Goal: Transaction & Acquisition: Book appointment/travel/reservation

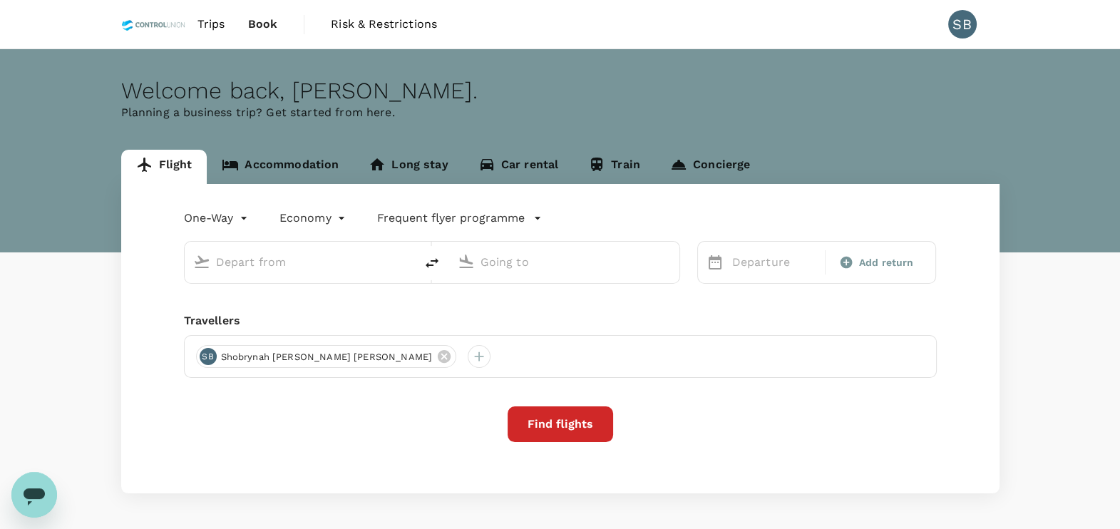
type input "Kuala Lumpur Intl ([GEOGRAPHIC_DATA])"
type input "Labuan (LBU)"
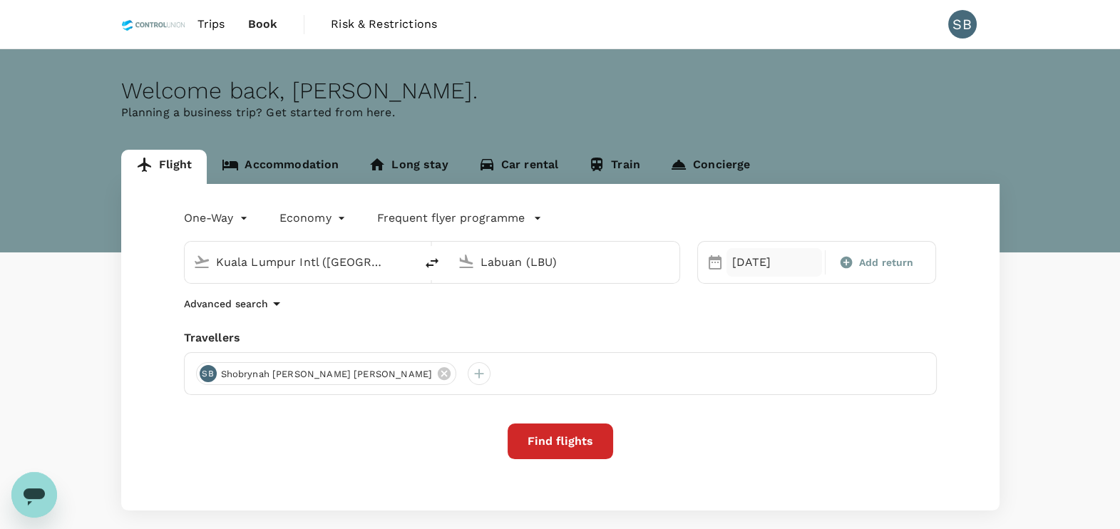
click at [754, 266] on div "05 Oct" at bounding box center [775, 262] width 96 height 29
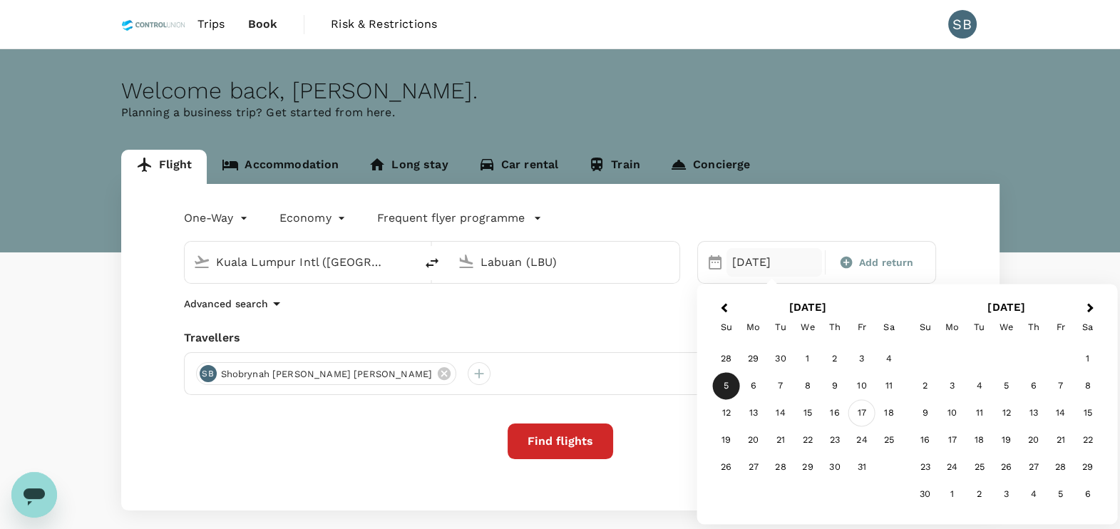
click at [873, 414] on div "17" at bounding box center [861, 413] width 27 height 27
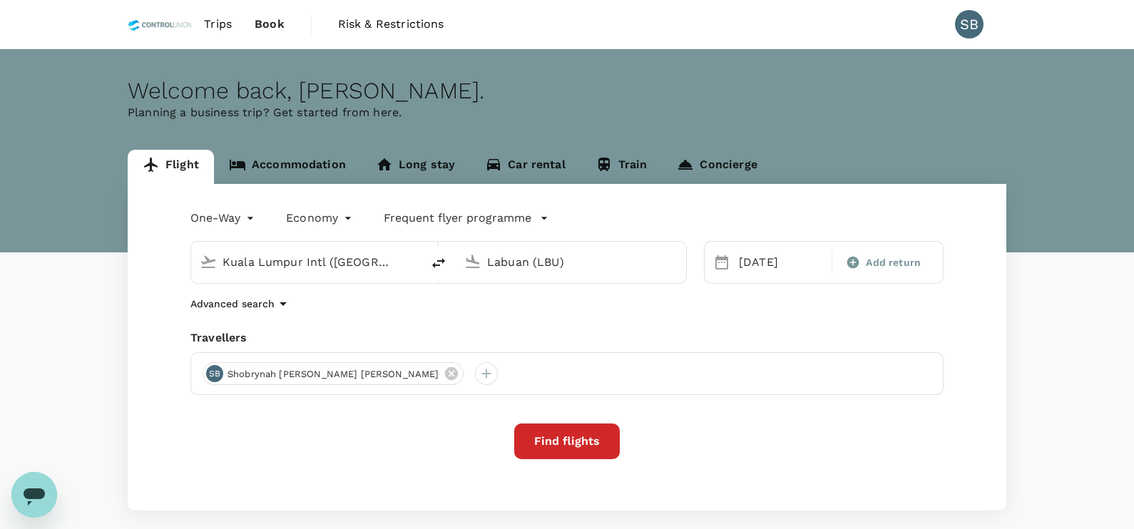
click at [229, 222] on body "Trips Book Risk & Restrictions SB Welcome back , Shobrynah Loura . Planning a b…" at bounding box center [567, 300] width 1134 height 600
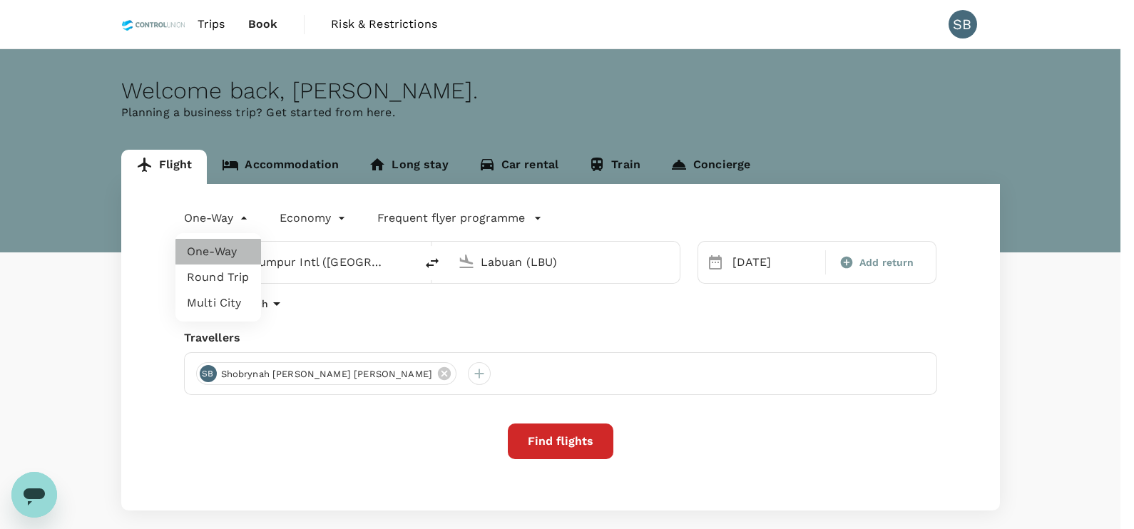
click at [229, 252] on li "One-Way" at bounding box center [218, 252] width 86 height 26
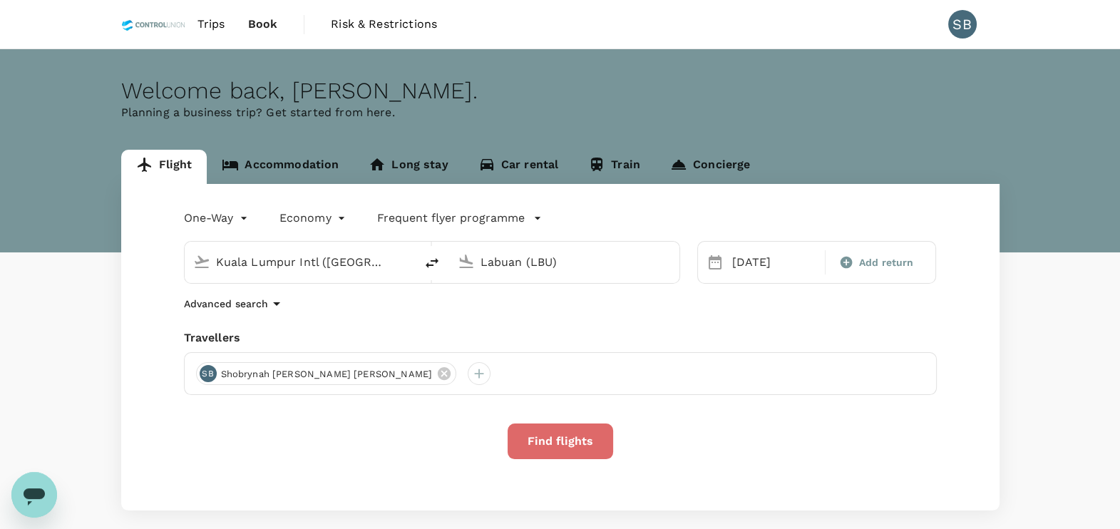
click at [544, 438] on button "Find flights" at bounding box center [561, 442] width 106 height 36
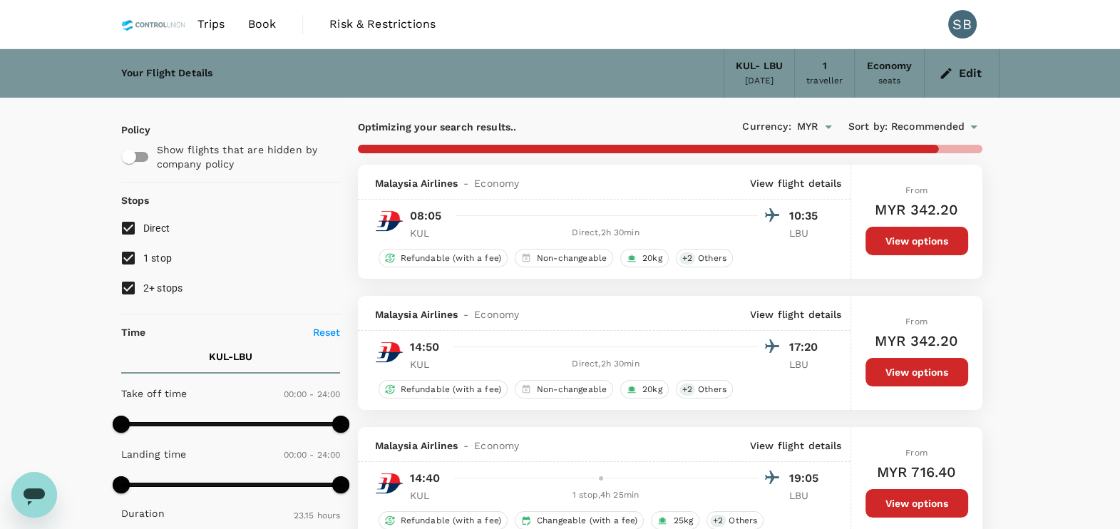
click at [960, 83] on button "Edit" at bounding box center [961, 73] width 51 height 23
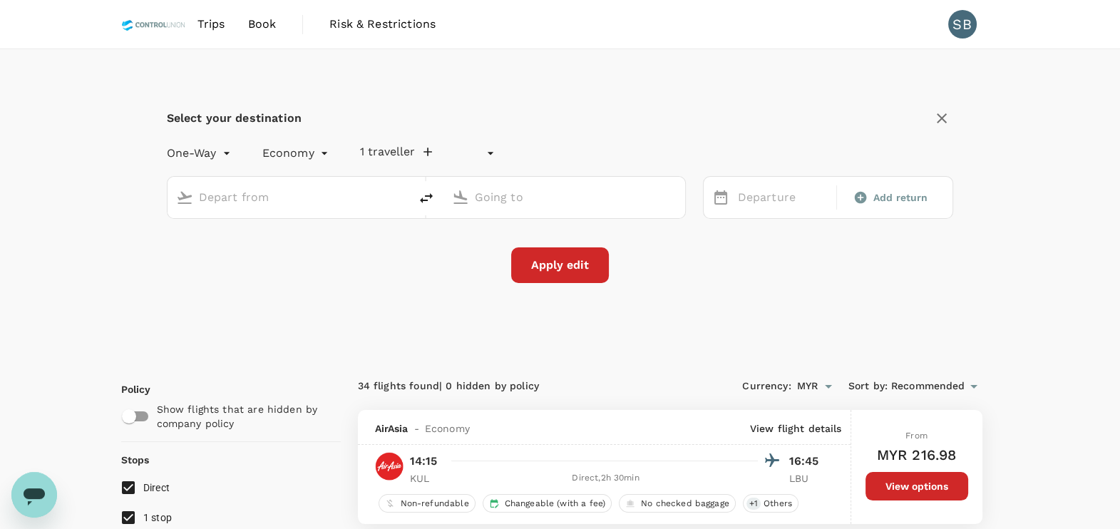
type input "undefined, undefined (any)"
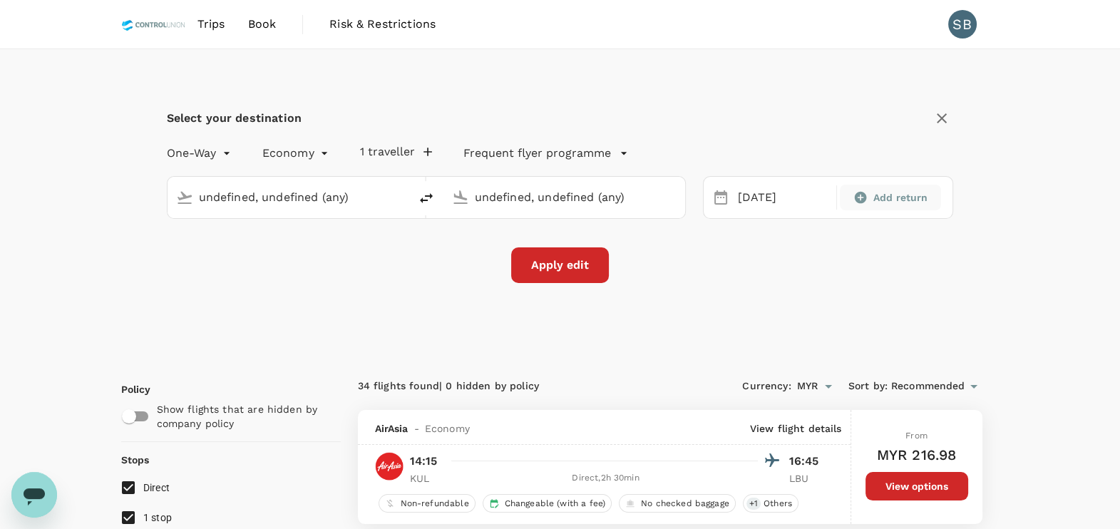
type input "Kuala Lumpur Intl ([GEOGRAPHIC_DATA])"
type input "Labuan (LBU)"
type input "Kuala Lumpur Intl ([GEOGRAPHIC_DATA])"
type input "Labuan (LBU)"
click at [754, 200] on div "17 Oct" at bounding box center [782, 198] width 101 height 28
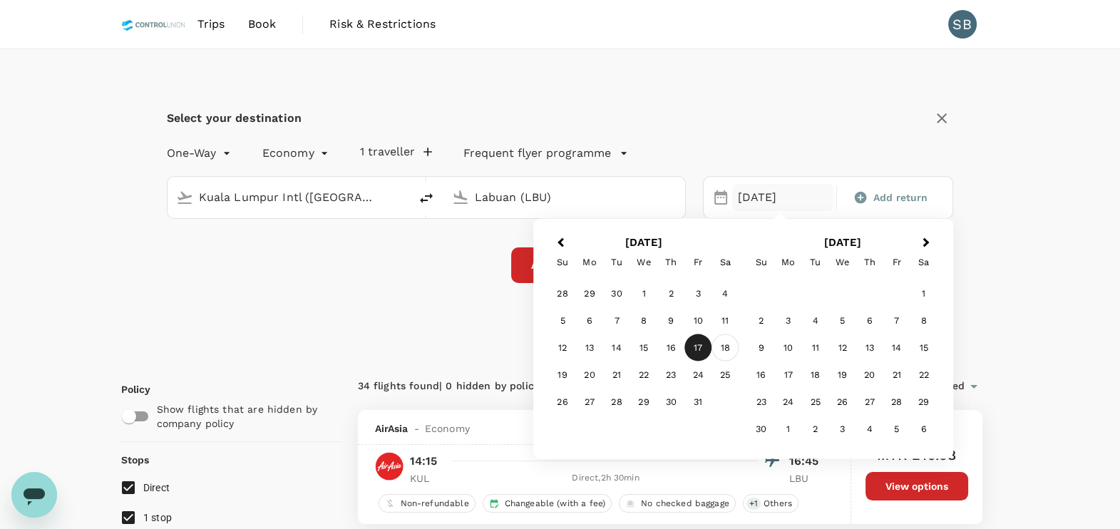
click at [723, 347] on div "18" at bounding box center [725, 347] width 27 height 27
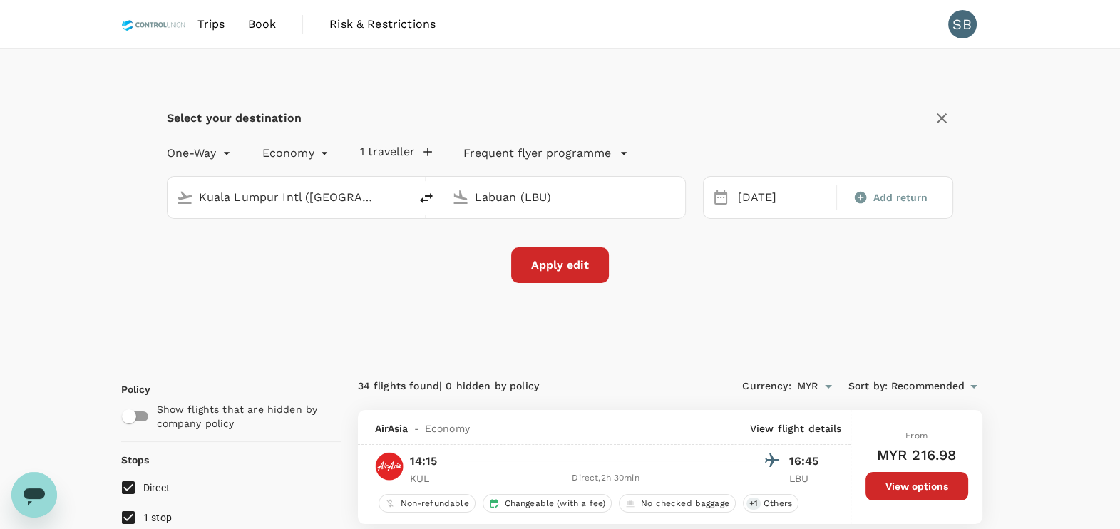
click at [570, 274] on button "Apply edit" at bounding box center [560, 265] width 98 height 36
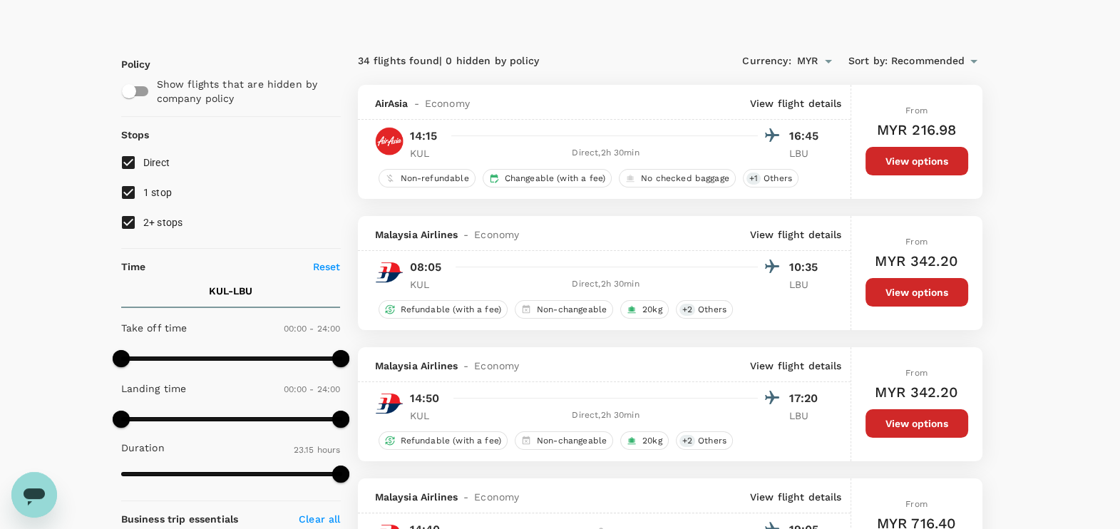
checkbox input "false"
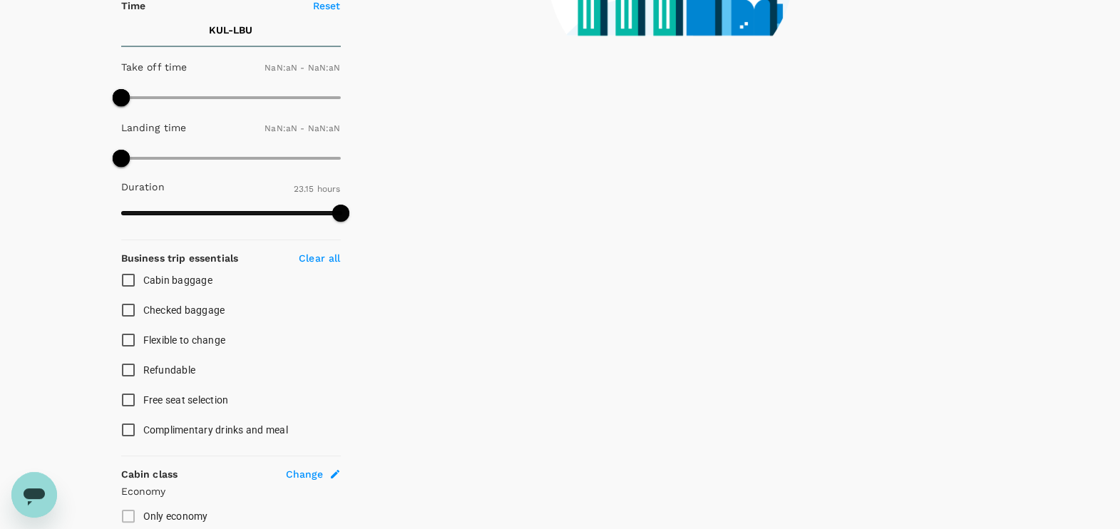
type input "1440"
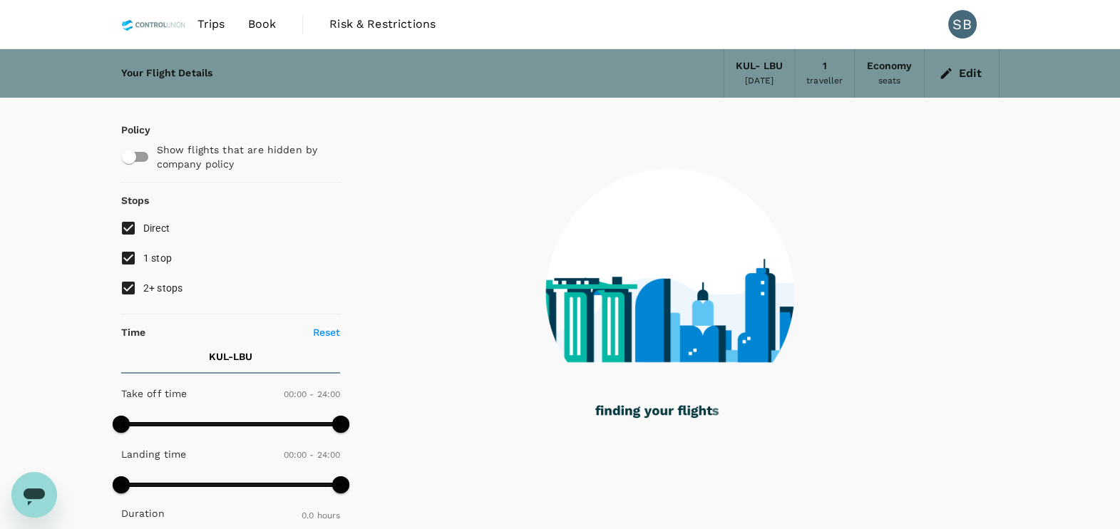
checkbox input "true"
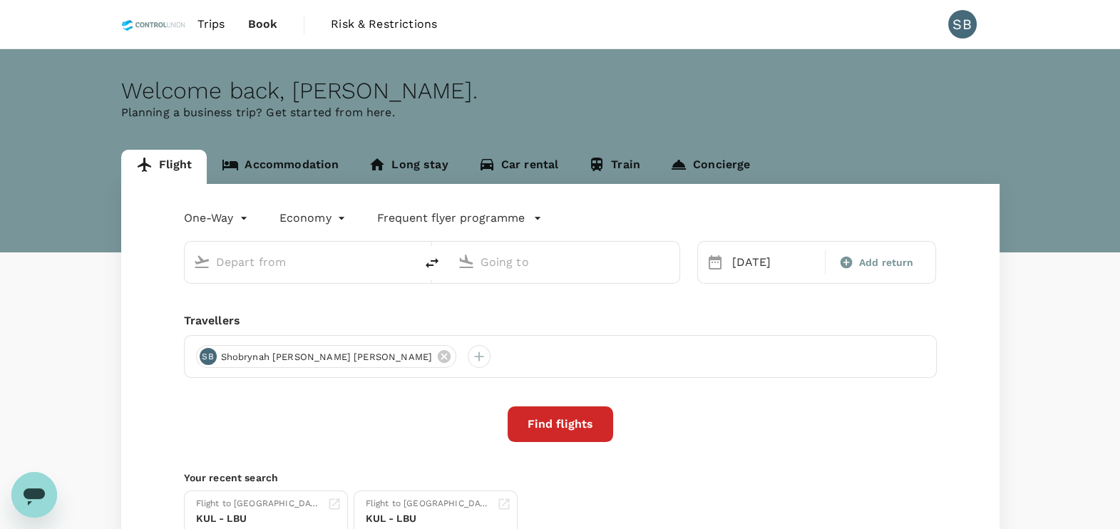
type input "Kuala Lumpur Intl ([GEOGRAPHIC_DATA])"
type input "Labuan (LBU)"
type input "Kuala Lumpur Intl ([GEOGRAPHIC_DATA])"
type input "Labuan (LBU)"
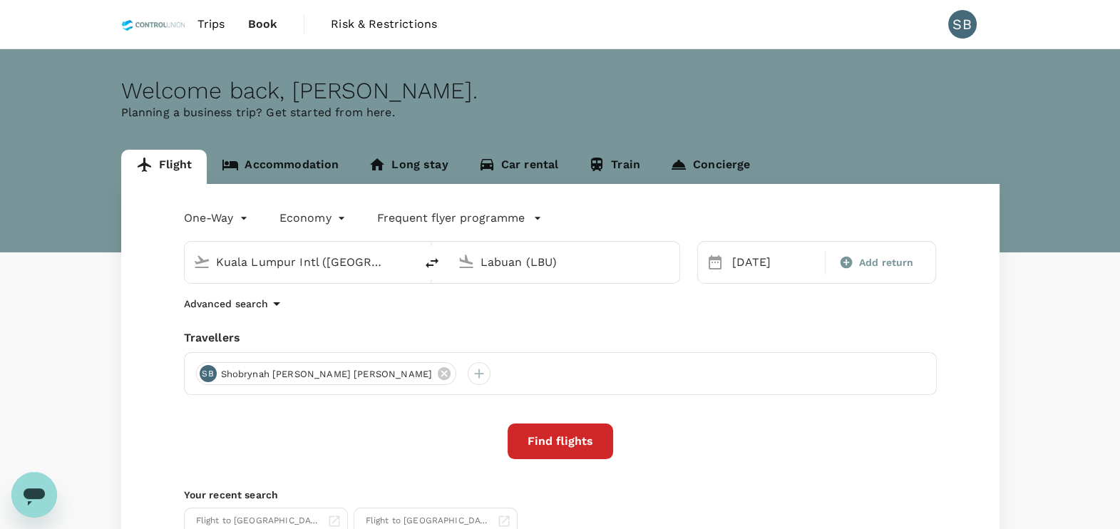
click at [478, 261] on div "Labuan (LBU)" at bounding box center [573, 259] width 196 height 29
click at [524, 327] on div "Bintulu BTU" at bounding box center [575, 318] width 305 height 22
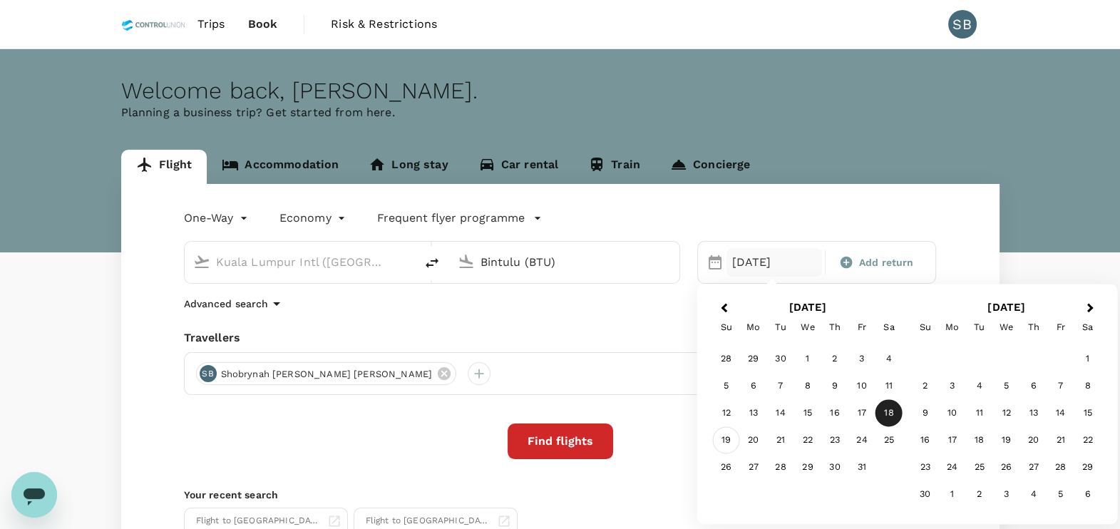
type input "Bintulu (BTU)"
click at [731, 449] on div "19" at bounding box center [726, 440] width 27 height 27
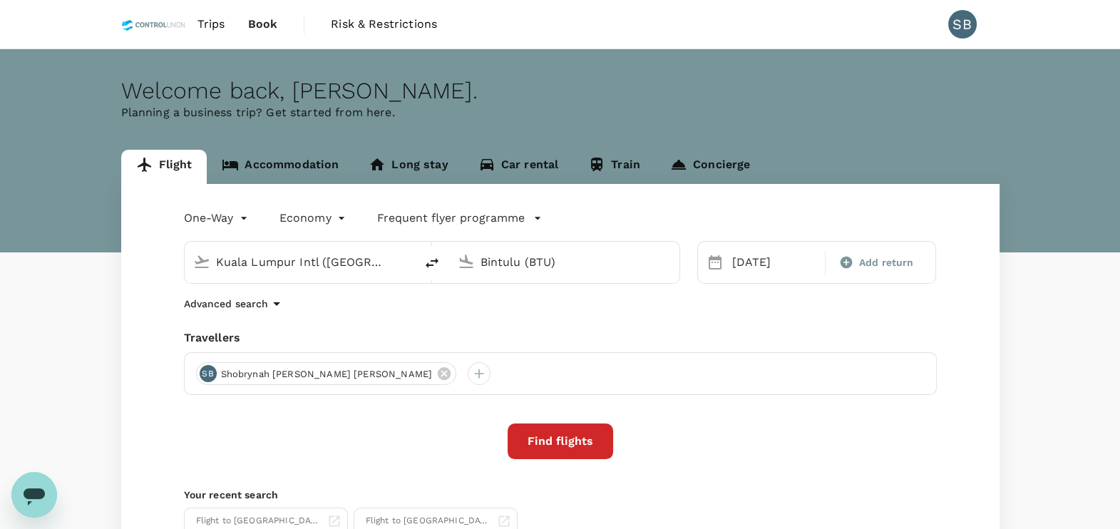
click at [198, 207] on body "Trips Book Risk & Restrictions SB Welcome back , Shobrynah Loura . Planning a b…" at bounding box center [560, 338] width 1120 height 677
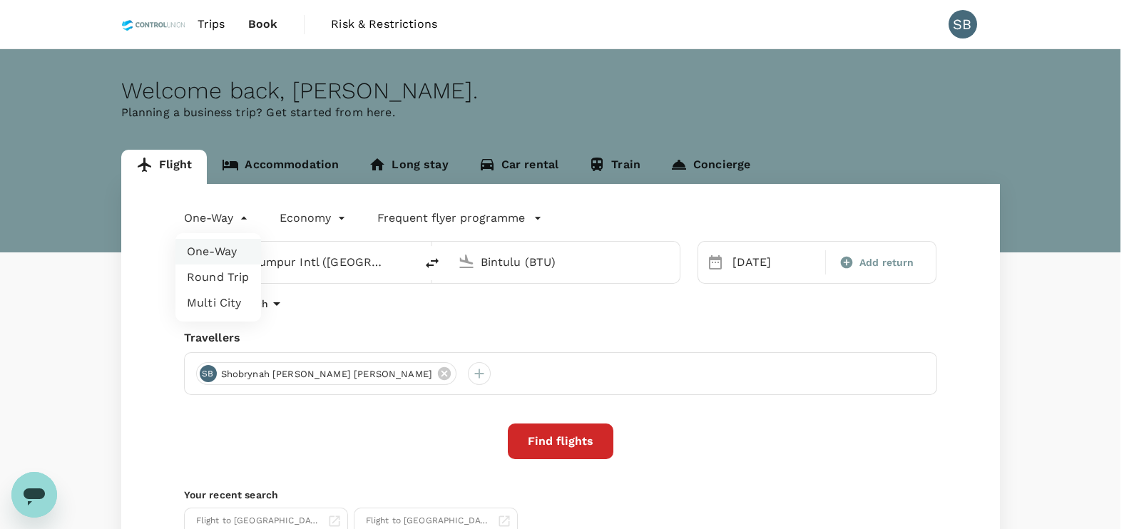
drag, startPoint x: 205, startPoint y: 275, endPoint x: 294, endPoint y: 284, distance: 89.6
click at [211, 274] on li "Round Trip" at bounding box center [218, 278] width 86 height 26
type input "roundtrip"
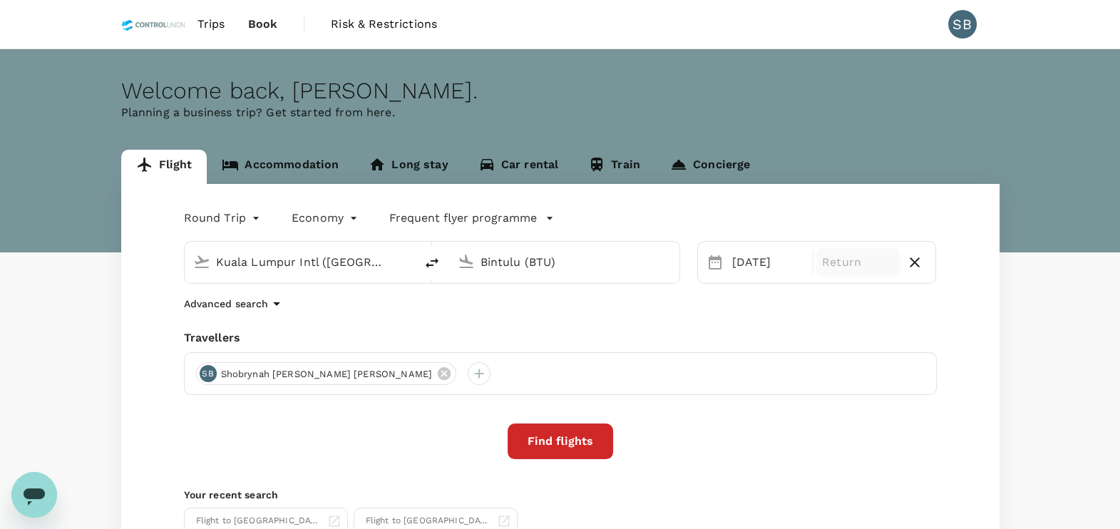
click at [843, 267] on p "Return" at bounding box center [858, 262] width 72 height 17
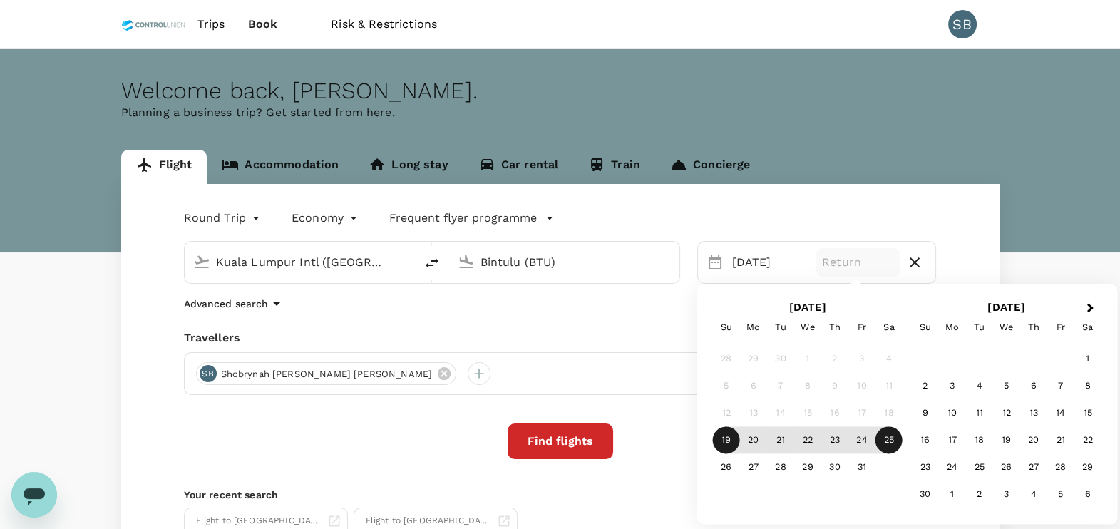
click at [893, 438] on div "25" at bounding box center [889, 440] width 27 height 27
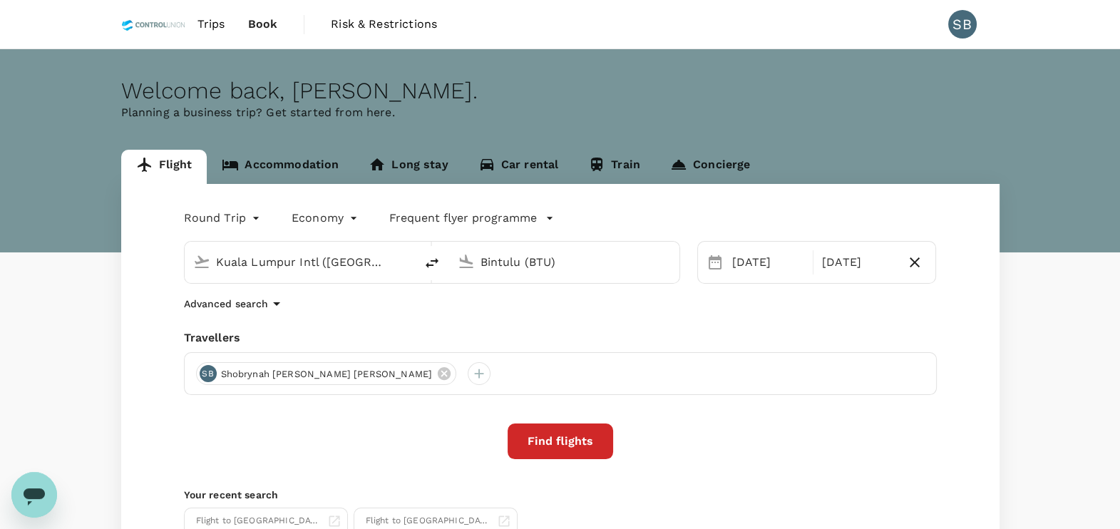
drag, startPoint x: 719, startPoint y: 371, endPoint x: 672, endPoint y: 392, distance: 52.3
click at [720, 370] on div "SB [PERSON_NAME]" at bounding box center [560, 373] width 753 height 43
click at [597, 434] on button "Find flights" at bounding box center [561, 442] width 106 height 36
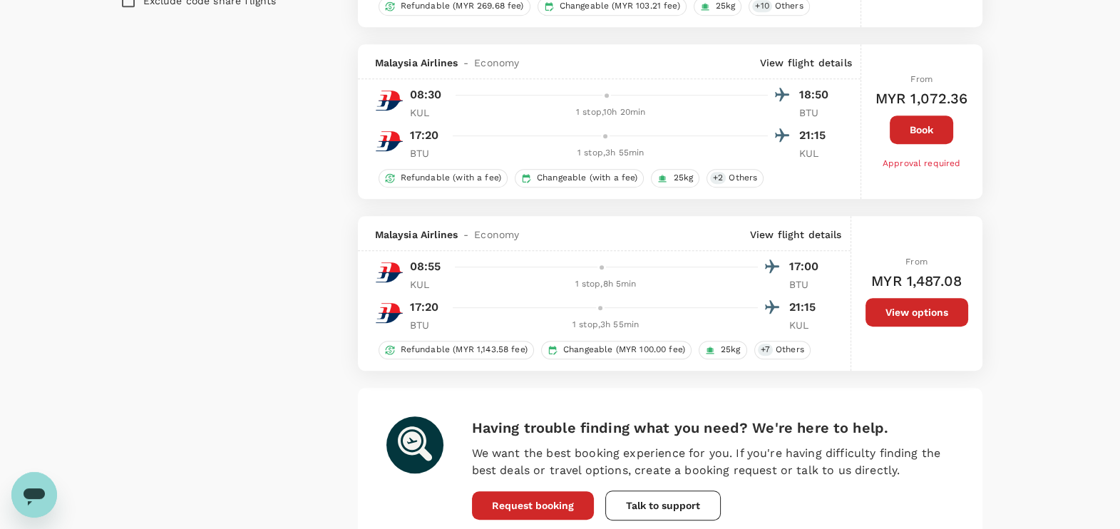
scroll to position [327, 0]
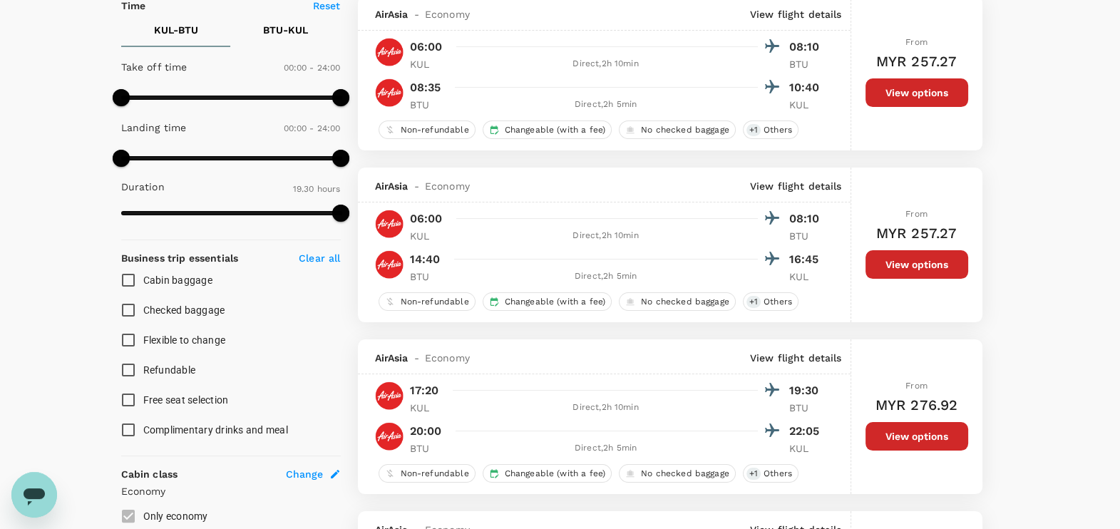
type input "1170"
checkbox input "false"
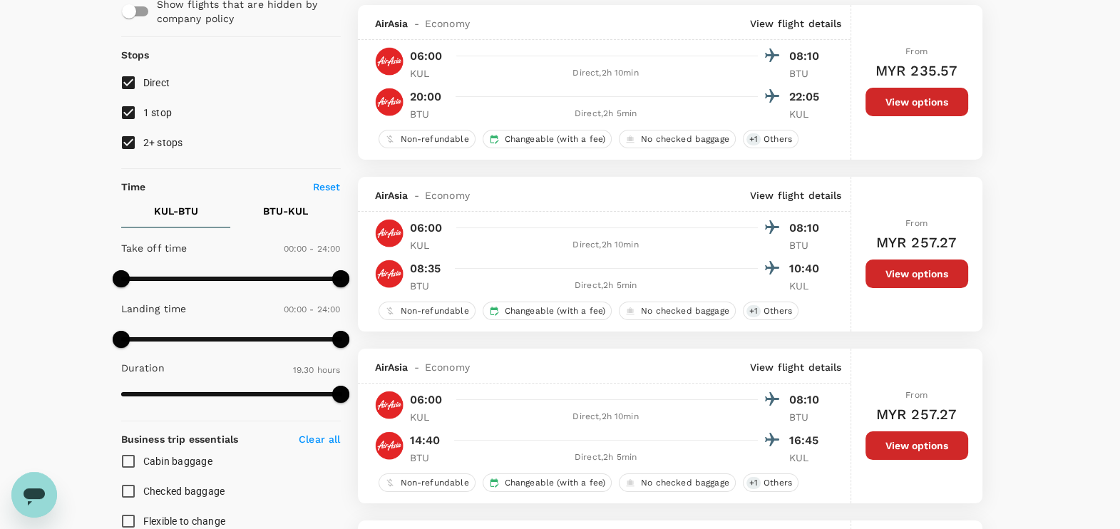
scroll to position [0, 0]
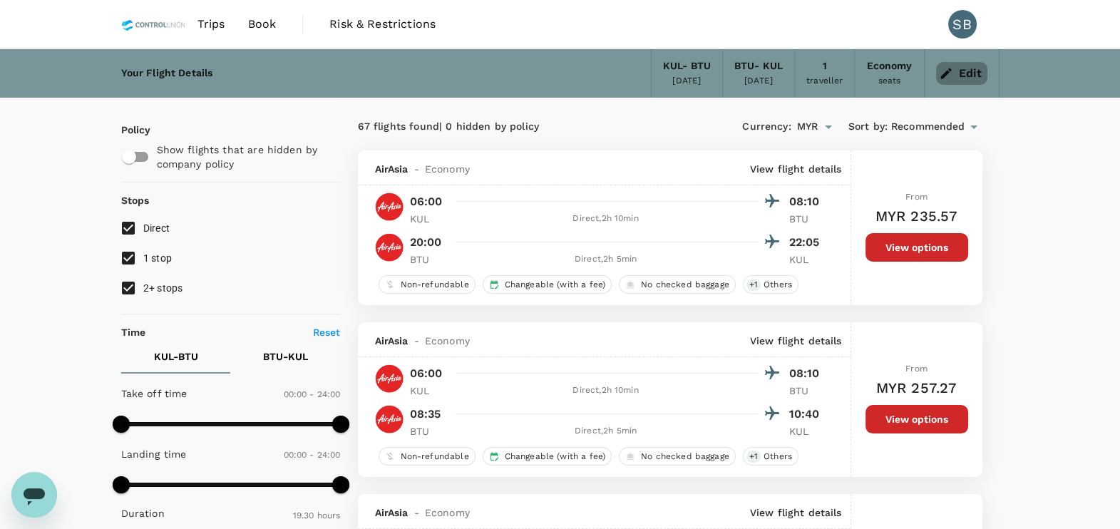
click at [970, 82] on button "Edit" at bounding box center [961, 73] width 51 height 23
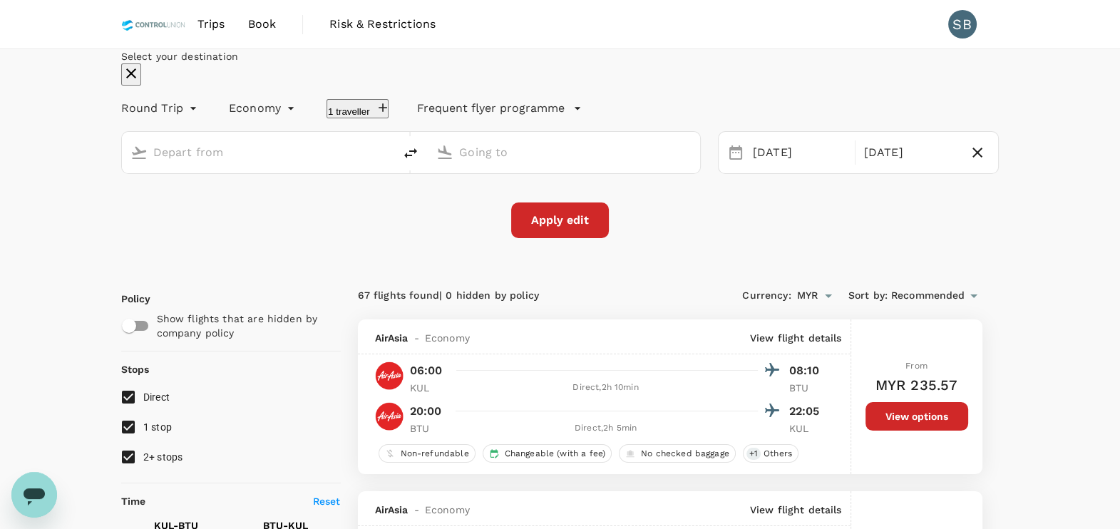
type input "Kuala Lumpur Intl ([GEOGRAPHIC_DATA])"
type input "Bintulu (BTU)"
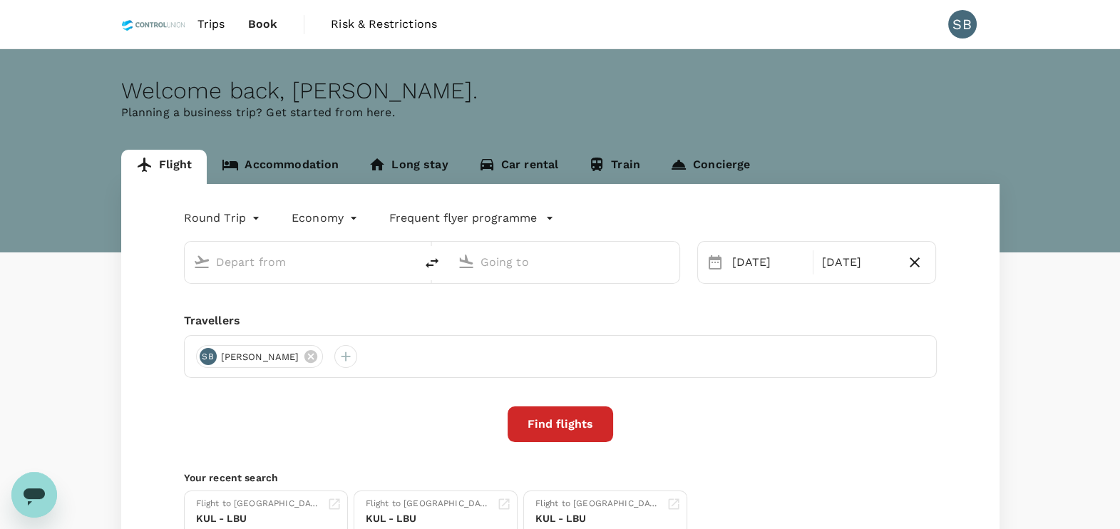
type input "Kuala Lumpur Intl ([GEOGRAPHIC_DATA])"
type input "Bintulu (BTU)"
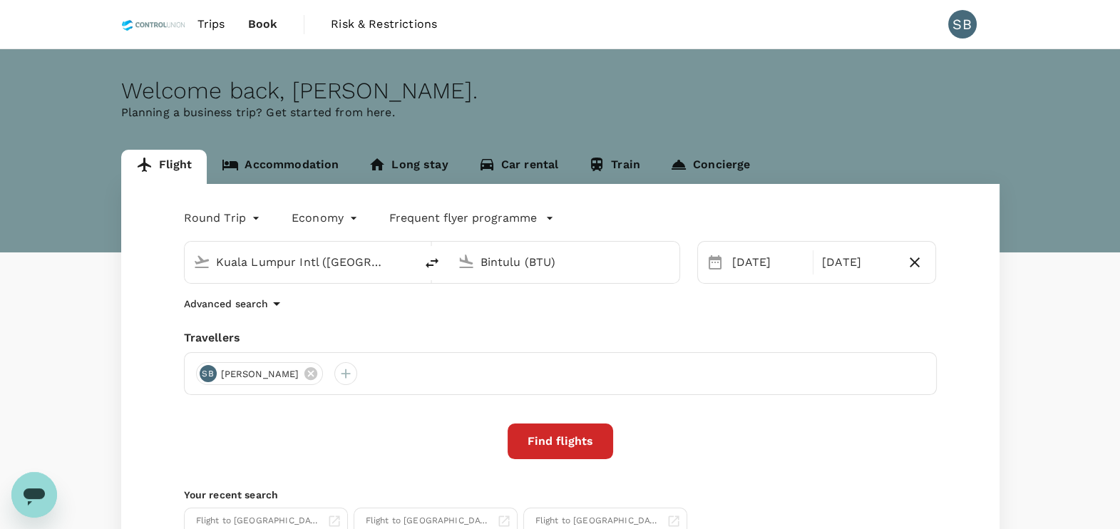
drag, startPoint x: 405, startPoint y: 369, endPoint x: 399, endPoint y: 382, distance: 14.0
click at [319, 371] on icon at bounding box center [311, 374] width 16 height 16
click at [202, 377] on div at bounding box center [207, 373] width 23 height 23
